Goal: Task Accomplishment & Management: Complete application form

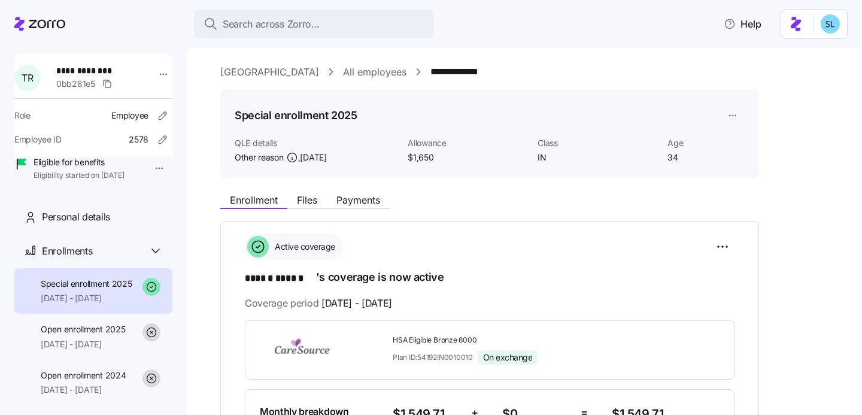
scroll to position [387, 0]
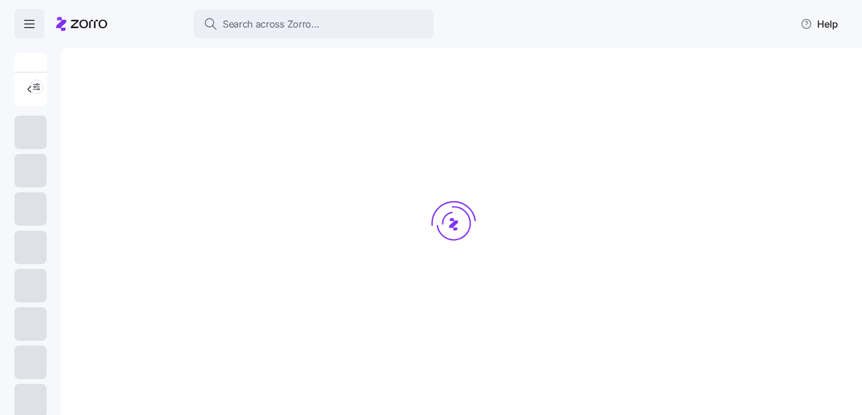
click at [26, 24] on icon "button" at bounding box center [30, 24] width 10 height 0
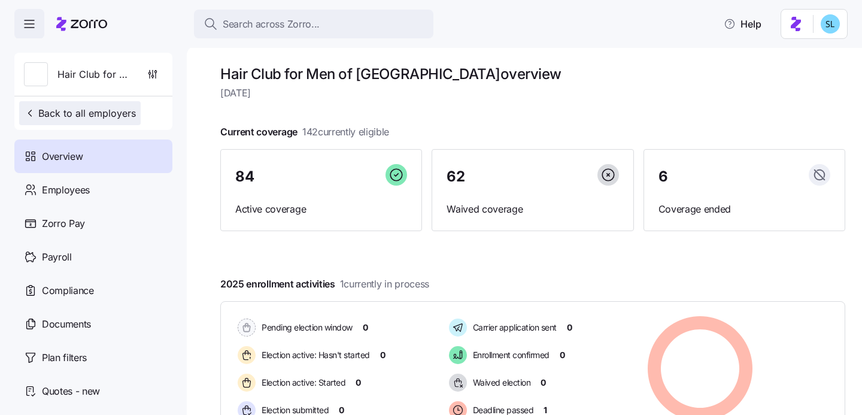
click at [35, 115] on icon "button" at bounding box center [30, 113] width 12 height 12
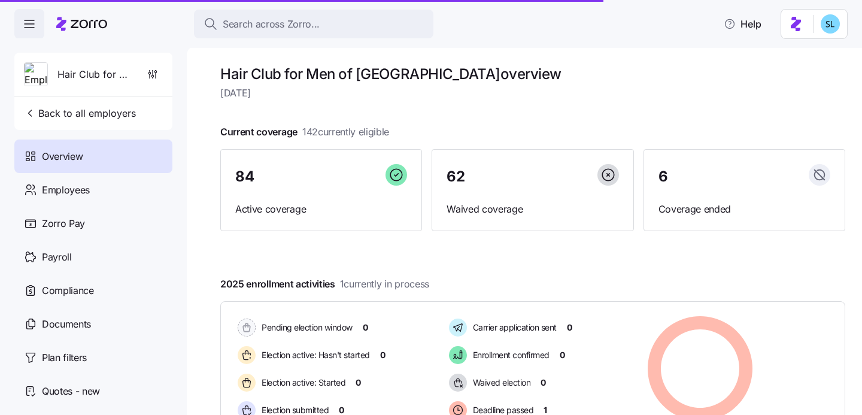
click at [32, 28] on icon "button" at bounding box center [29, 24] width 14 height 14
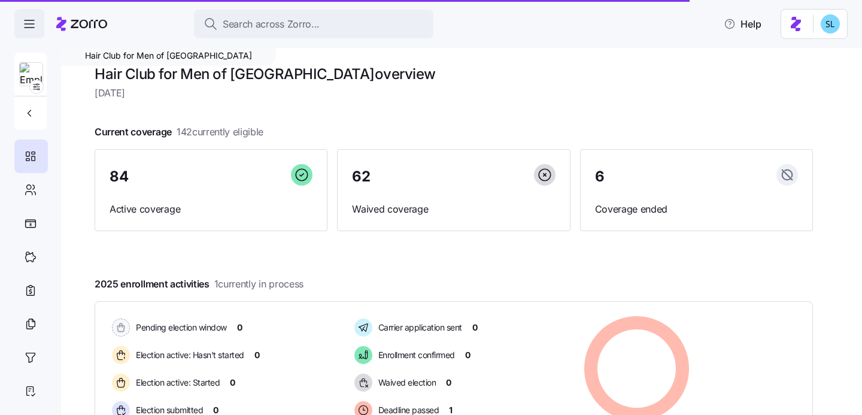
click at [32, 28] on icon "button" at bounding box center [29, 24] width 14 height 14
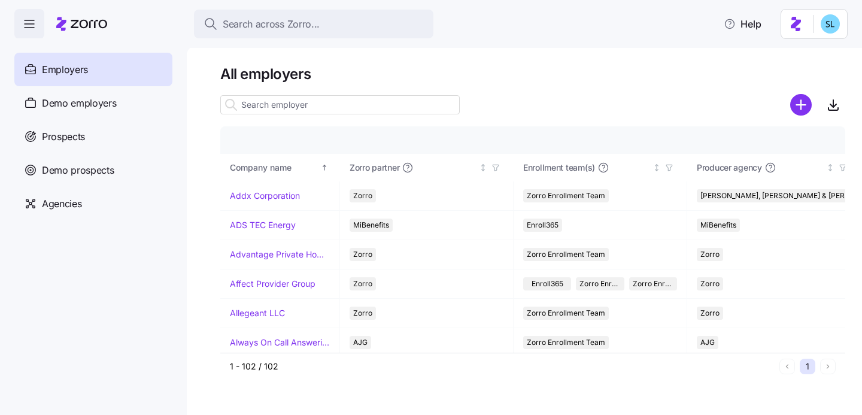
click at [24, 22] on icon "button" at bounding box center [29, 24] width 14 height 14
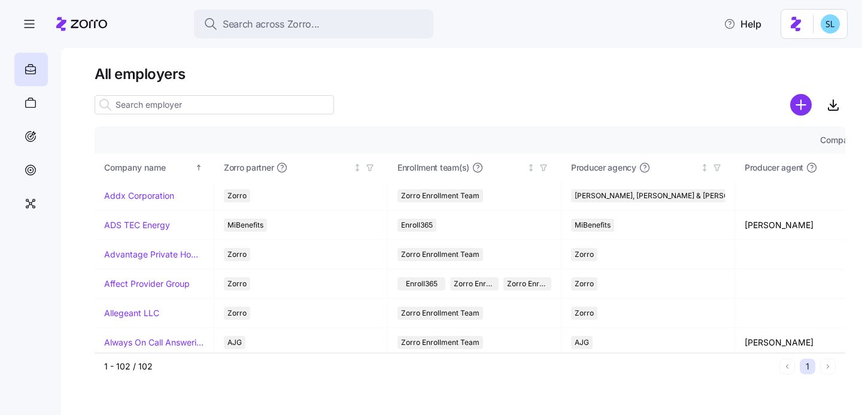
click at [69, 22] on icon at bounding box center [81, 24] width 51 height 14
drag, startPoint x: 792, startPoint y: 6, endPoint x: 793, endPoint y: -1, distance: 6.6
click at [793, 0] on body "Search across Zorro... Help All employers Company details Benefit status Compan…" at bounding box center [431, 204] width 862 height 408
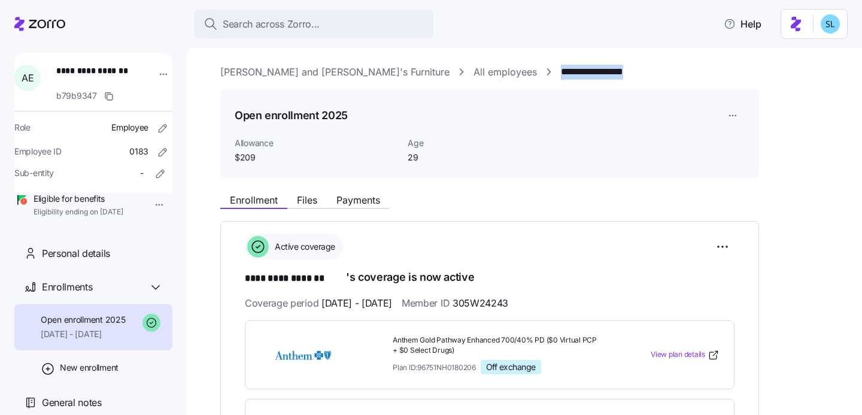
drag, startPoint x: 566, startPoint y: 74, endPoint x: 455, endPoint y: 74, distance: 110.7
click at [455, 74] on div "**********" at bounding box center [532, 72] width 625 height 15
copy link "**********"
click at [720, 237] on html "**********" at bounding box center [431, 204] width 862 height 408
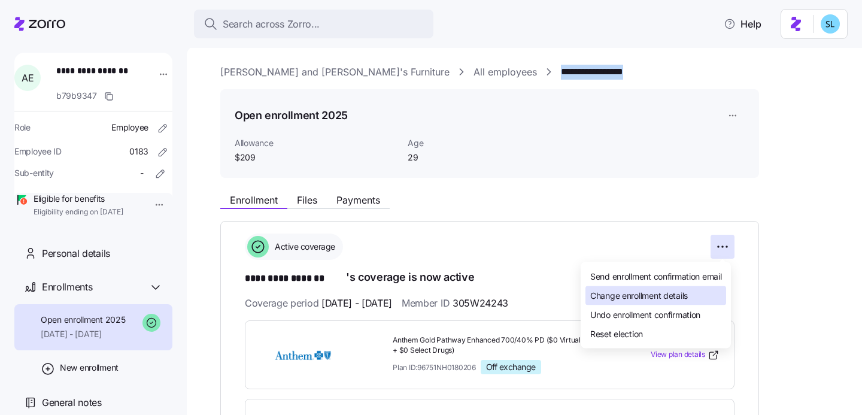
click at [627, 292] on span "Change enrollment details" at bounding box center [639, 295] width 98 height 12
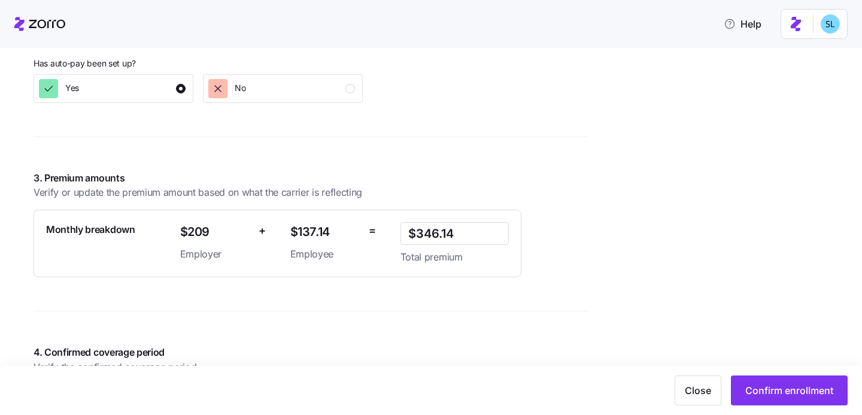
scroll to position [916, 0]
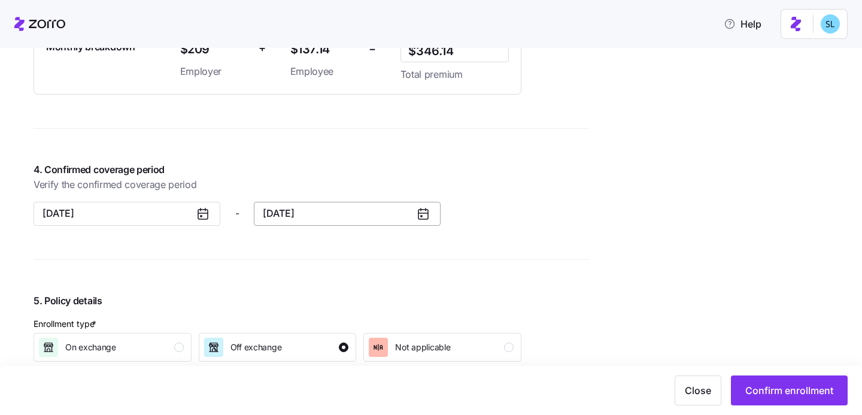
click at [267, 217] on button "[DATE]" at bounding box center [347, 214] width 187 height 24
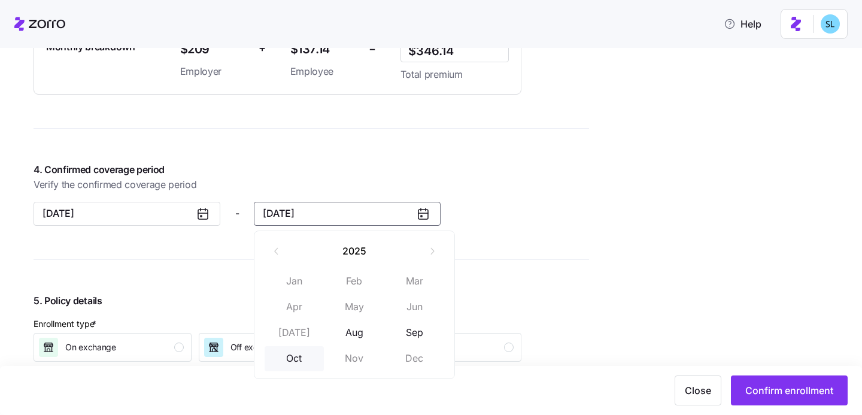
click at [297, 356] on button "Oct" at bounding box center [295, 358] width 60 height 25
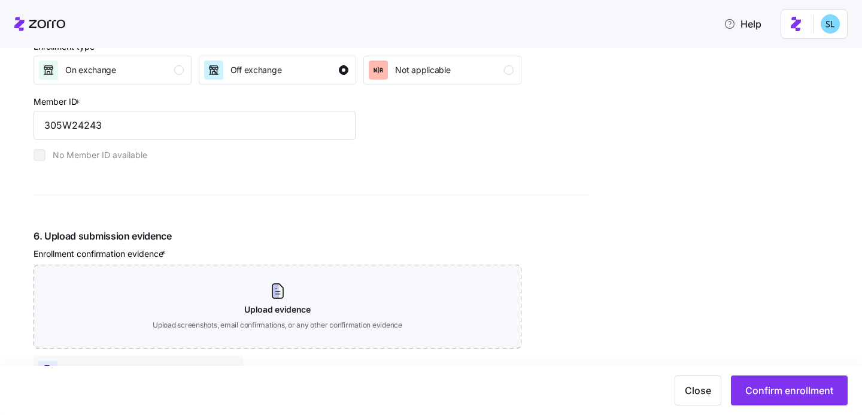
scroll to position [1419, 0]
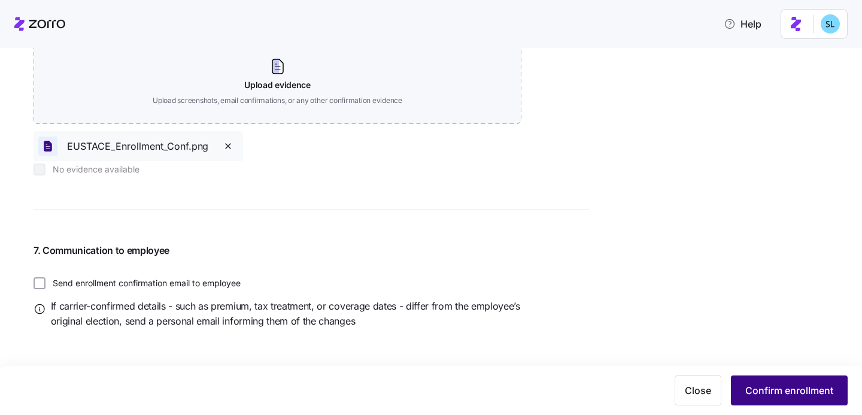
click at [769, 386] on span "Confirm enrollment" at bounding box center [789, 390] width 88 height 14
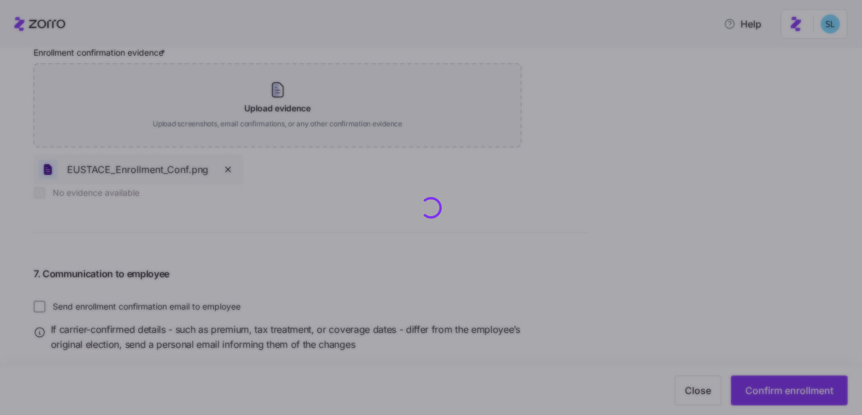
scroll to position [1443, 0]
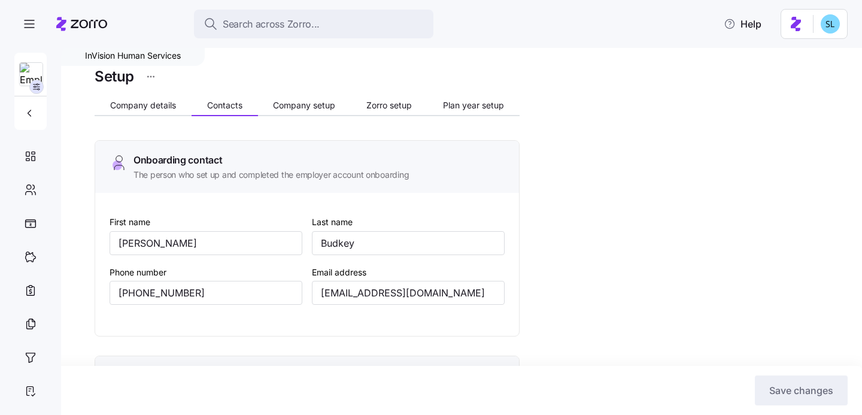
scroll to position [488, 0]
